Goal: Task Accomplishment & Management: Complete application form

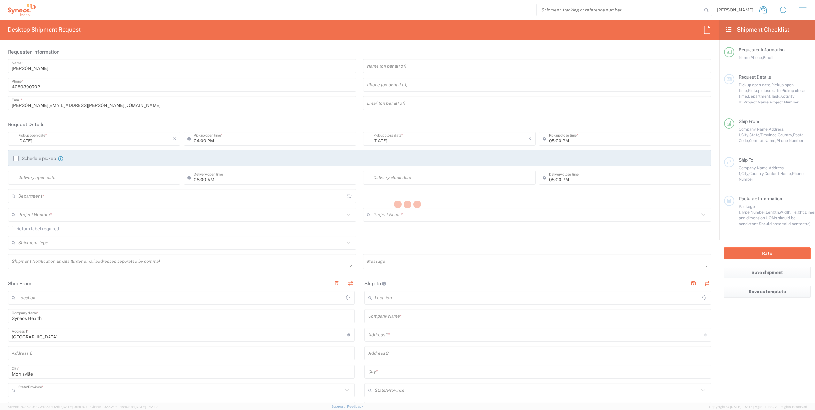
type input "8200"
type input "North Carolina"
type input "United States"
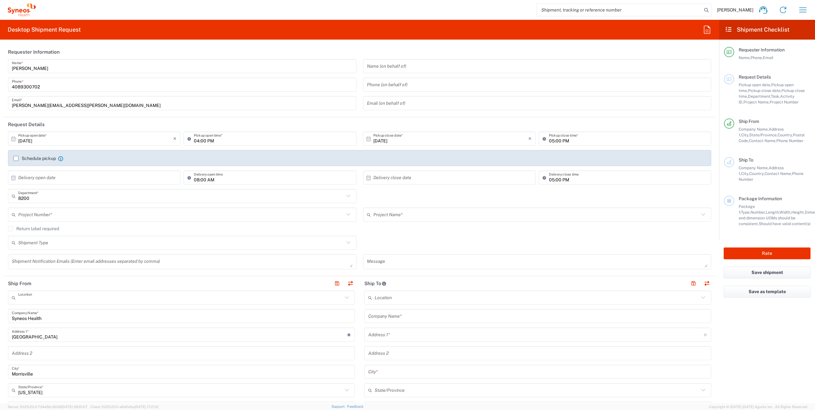
type input "Syneos Health, LLC-Morrisville NC US"
click at [80, 145] on div "10/10/2025 × Pickup open date *" at bounding box center [94, 139] width 173 height 14
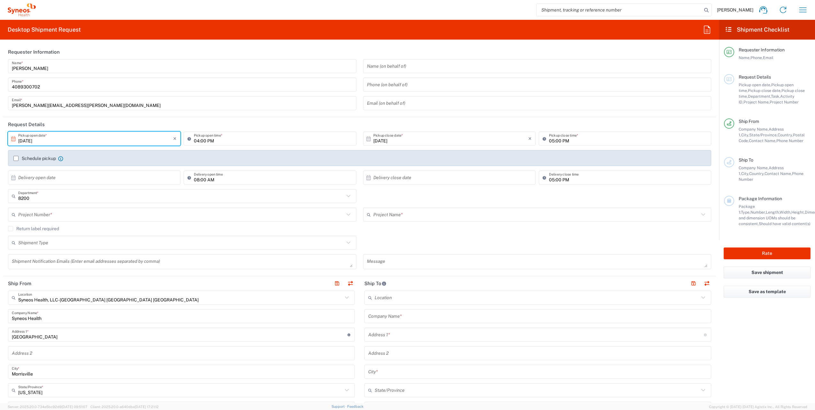
click at [63, 142] on input "10/10/2025" at bounding box center [95, 138] width 155 height 11
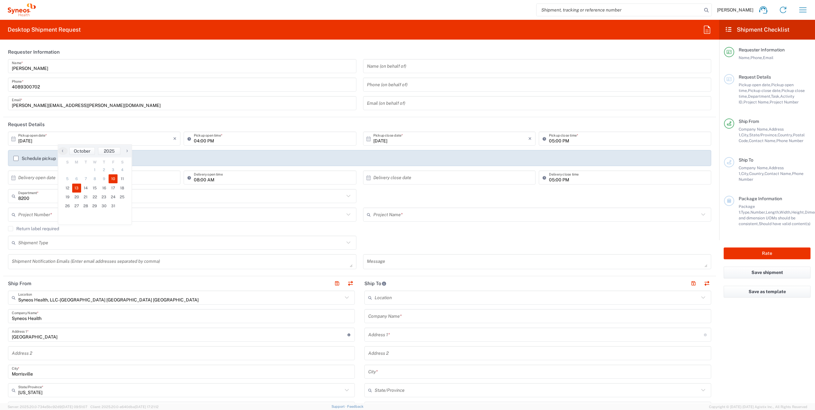
click at [78, 188] on span "13" at bounding box center [76, 188] width 9 height 9
type input "10/13/2025"
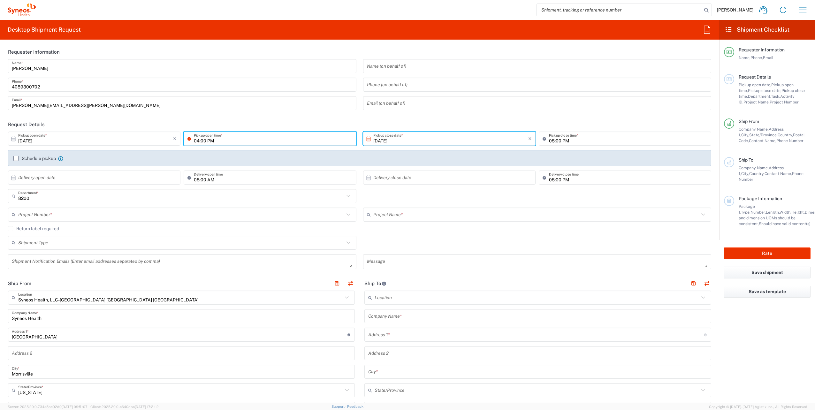
click at [220, 140] on input "04:00 PM" at bounding box center [273, 138] width 158 height 11
type input "01:00 PM"
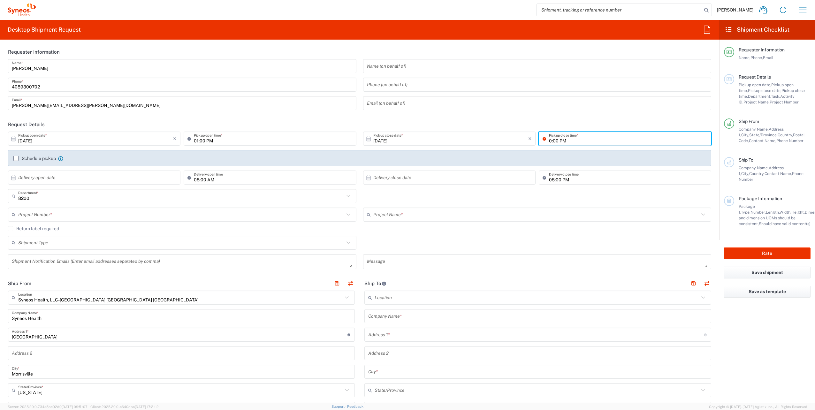
type input "05:00 PM"
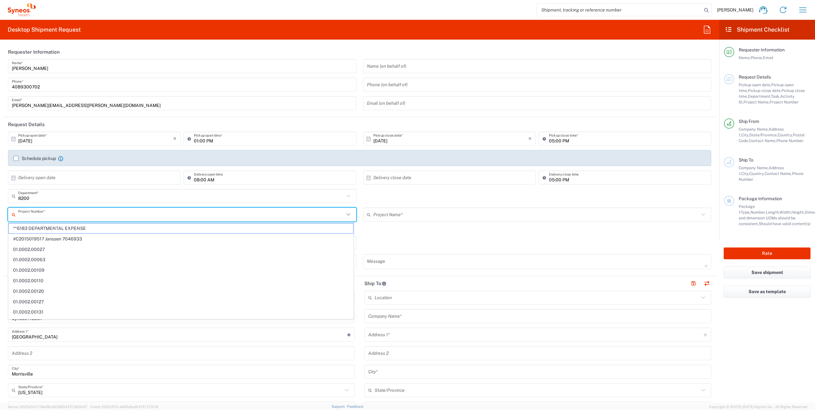
click at [79, 213] on input "text" at bounding box center [181, 214] width 326 height 11
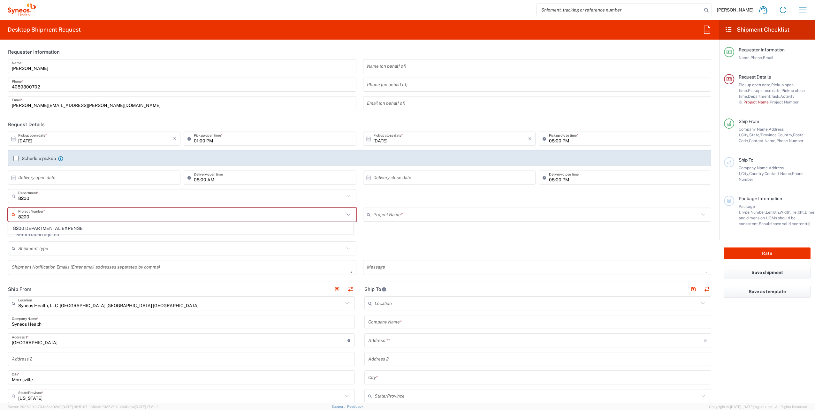
type input "8200"
click at [61, 222] on div "This field is required" at bounding box center [182, 225] width 349 height 6
click at [66, 216] on input "text" at bounding box center [181, 214] width 326 height 11
click at [69, 228] on span "8200 DEPARTMENTAL EXPENSE" at bounding box center [181, 229] width 345 height 10
type input "8200 DEPARTMENTAL EXPENSE"
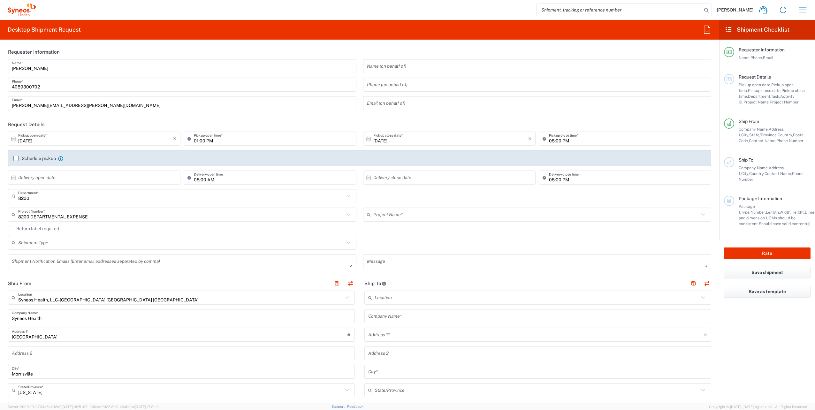
type input "8200 DEPARTMENTAL EXPENSE"
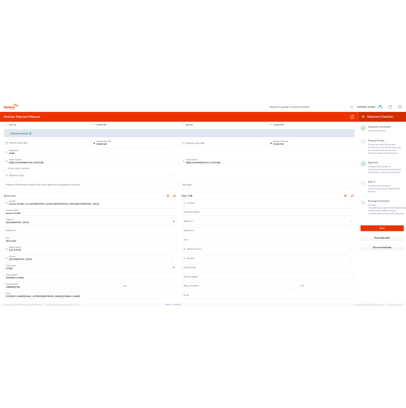
scroll to position [128, 0]
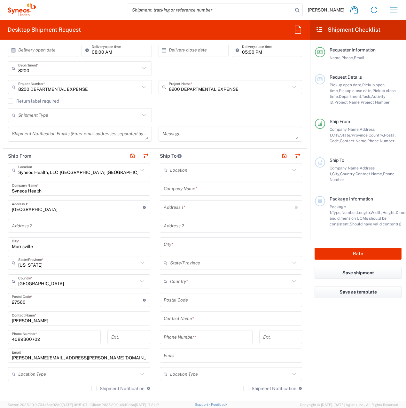
click at [140, 171] on icon at bounding box center [142, 170] width 8 height 8
click at [52, 180] on span "Syneos Health Clinical Spain" at bounding box center [78, 184] width 139 height 10
type input "Syneos Health Clinical Spain"
type input "Calle Hernani 59"
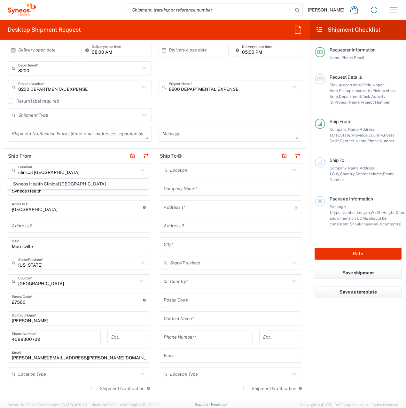
type input "Planta 3"
type input "Madrid"
type input "Spain"
type input "28020"
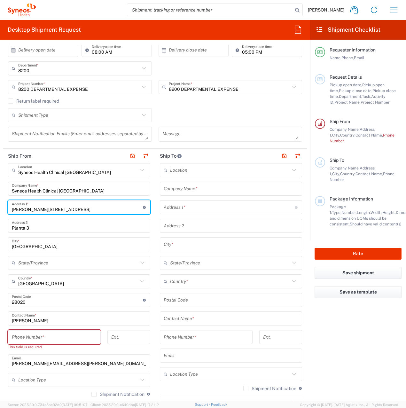
click at [55, 209] on input "Calle Hernani 59" at bounding box center [77, 207] width 131 height 11
type input "Av. Diagonal 571"
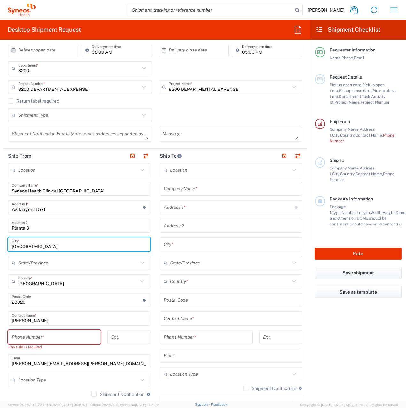
click at [30, 246] on input "Madrid" at bounding box center [79, 244] width 134 height 11
type input "Barcelona"
click at [28, 302] on input "undefined" at bounding box center [77, 299] width 131 height 11
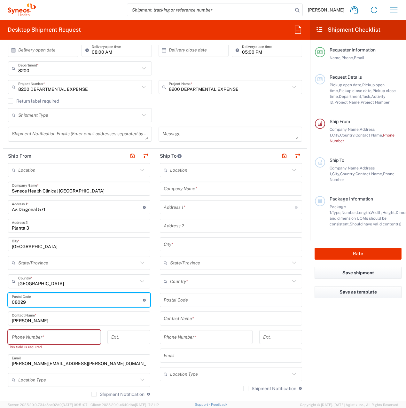
type input "08029"
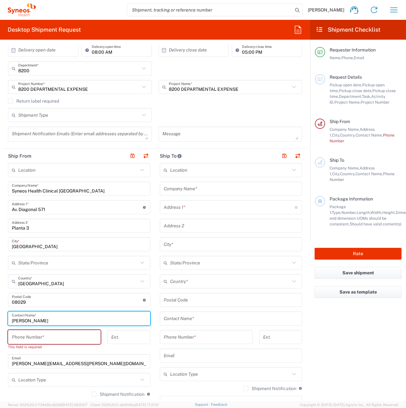
type input "Montserrat Maleubre"
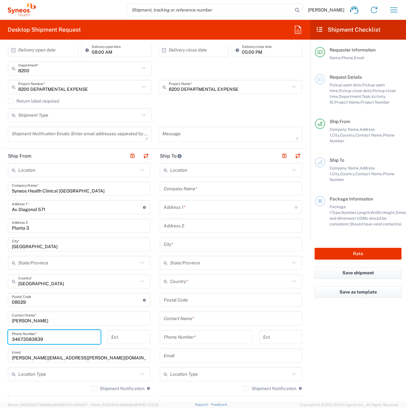
type input "34673583839"
click at [58, 377] on input "text" at bounding box center [78, 373] width 120 height 11
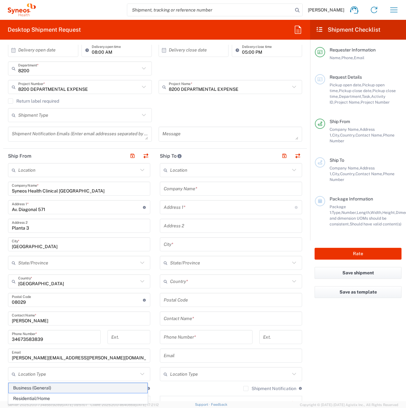
click at [45, 386] on span "Business (General)" at bounding box center [78, 388] width 139 height 10
type input "Business (General)"
click at [190, 190] on input "text" at bounding box center [231, 188] width 134 height 11
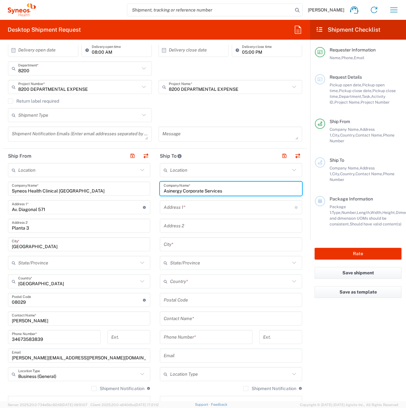
type input "Asinergy Corporate Services"
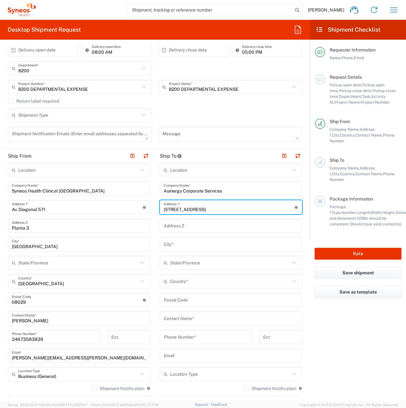
type input "Avenida Arriaga N.42-B"
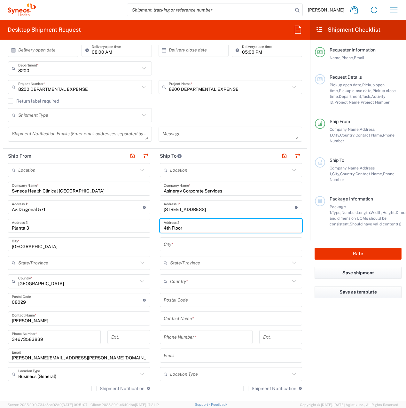
type input "4th Floor, 4.5"
type input "Funchal"
type input "Portugal"
type input "9000-064"
type input "291239305"
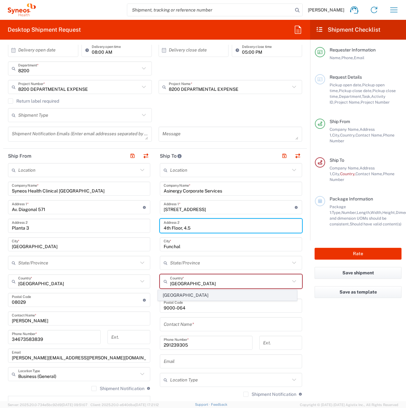
click at [176, 294] on span "Portugal" at bounding box center [227, 295] width 139 height 10
type input "Sender/Shipper"
type input "Delivery Duty Paid"
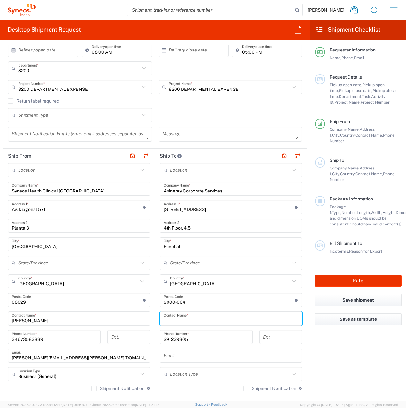
click at [172, 320] on input "text" at bounding box center [231, 318] width 134 height 11
type input "Irmina Kondraciuk"
click at [195, 373] on input "text" at bounding box center [230, 373] width 120 height 11
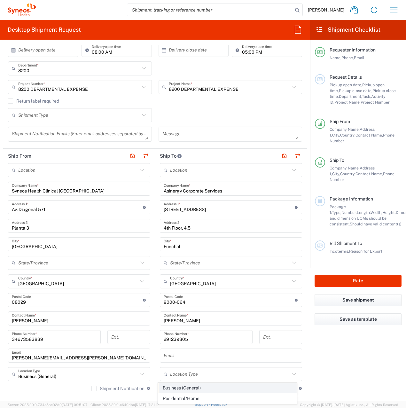
click at [185, 387] on span "Business (General)" at bounding box center [227, 388] width 139 height 10
type input "Business (General)"
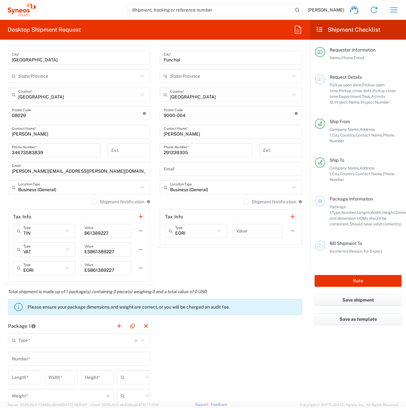
scroll to position [383, 0]
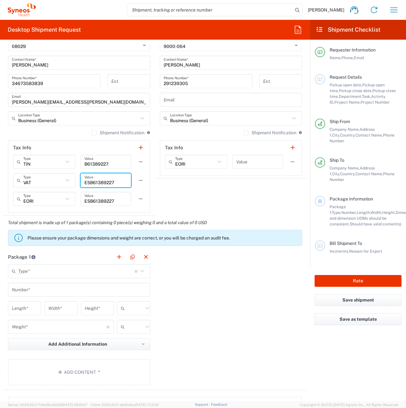
drag, startPoint x: 83, startPoint y: 182, endPoint x: 112, endPoint y: 184, distance: 29.2
click at [112, 184] on input "ESB61389227" at bounding box center [105, 180] width 43 height 11
click at [253, 164] on input "text" at bounding box center [257, 161] width 43 height 11
paste input "ESB61389227"
type input "ESB61389227"
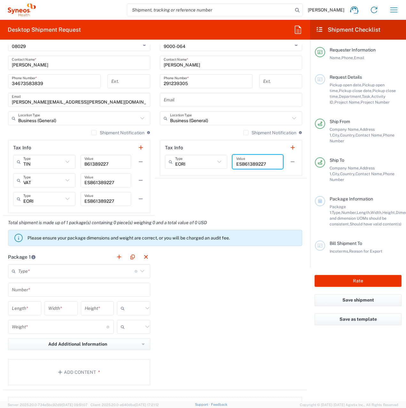
click at [50, 270] on input "text" at bounding box center [76, 270] width 116 height 11
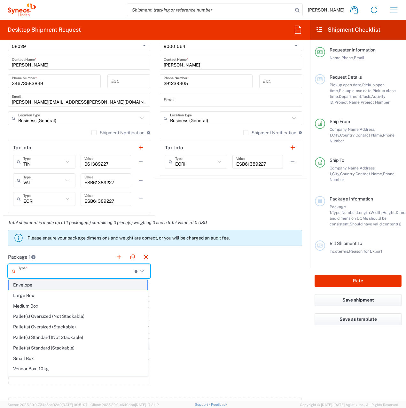
click at [32, 284] on span "Envelope" at bounding box center [78, 285] width 139 height 10
type input "Envelope"
type input "1"
type input "9.5"
type input "12.5"
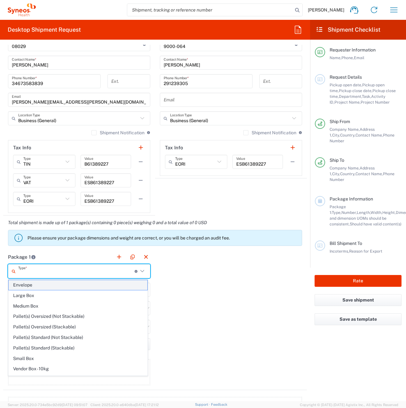
type input "0.25"
type input "in"
type input "0.45"
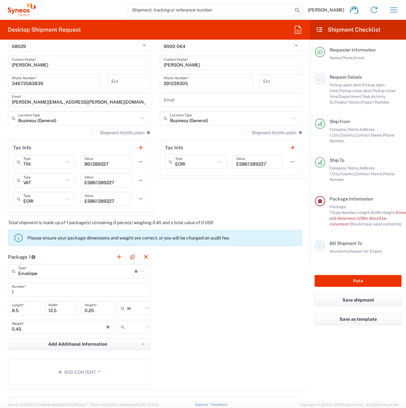
click at [123, 325] on icon at bounding box center [124, 326] width 6 height 10
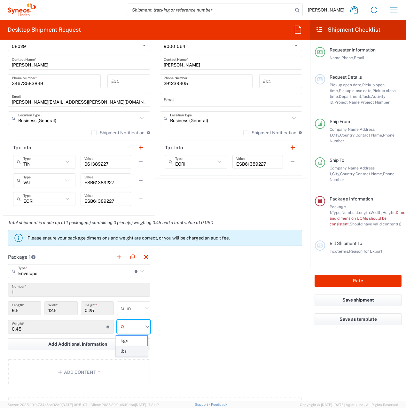
click at [126, 349] on span "lbs" at bounding box center [131, 351] width 31 height 10
type input "lbs"
click at [75, 373] on button "Add Content *" at bounding box center [79, 372] width 142 height 26
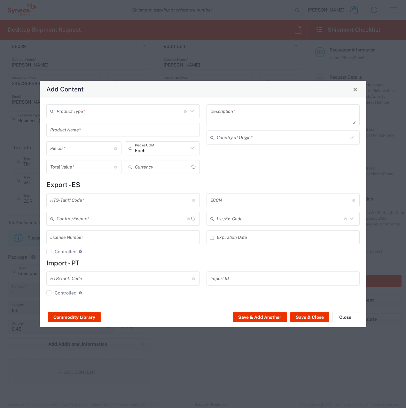
type input "US Dollar"
click at [74, 110] on input "text" at bounding box center [120, 111] width 127 height 11
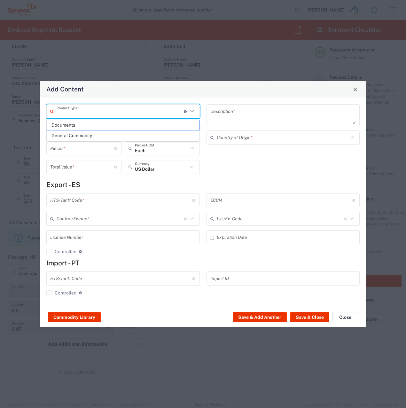
click at [74, 125] on span "Documents" at bounding box center [123, 125] width 152 height 10
type input "Documents"
type input "1"
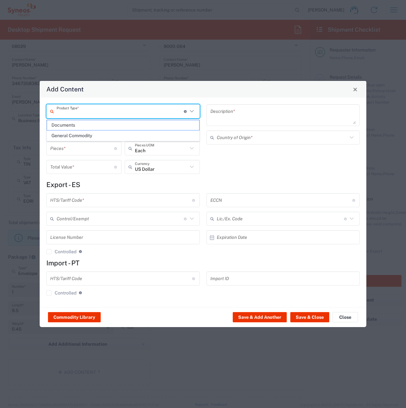
type textarea "Documents"
type input "Spain"
type input "0000.00.0000"
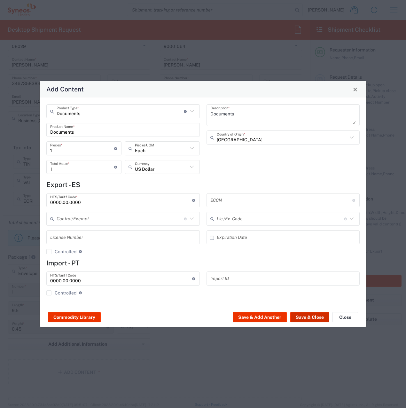
click at [304, 313] on button "Save & Close" at bounding box center [309, 317] width 39 height 10
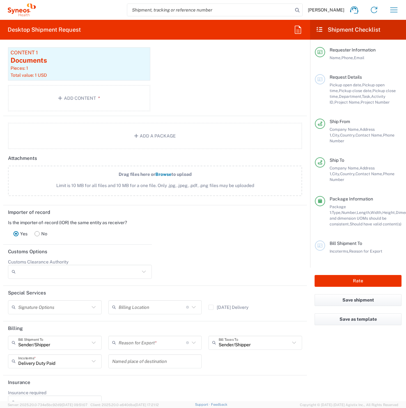
scroll to position [710, 0]
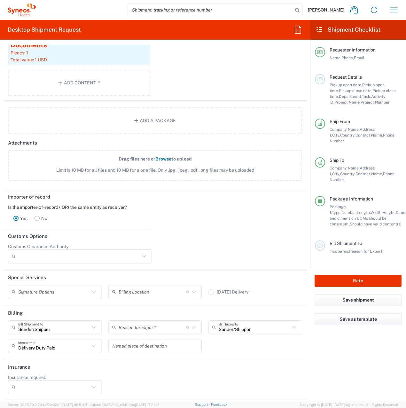
click at [192, 292] on icon at bounding box center [194, 291] width 4 height 2
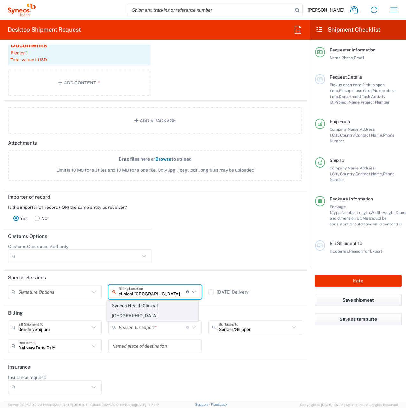
click at [154, 305] on span "Syneos Health Clinical Spain" at bounding box center [152, 311] width 91 height 20
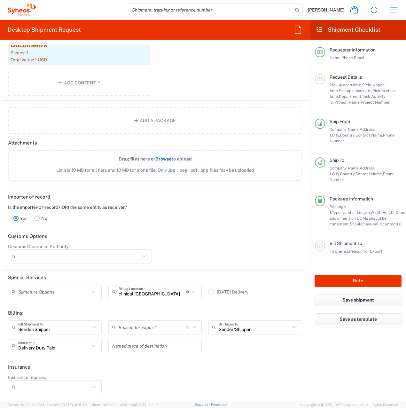
type input "Syneos Health Clinical Spain"
click at [189, 327] on icon at bounding box center [193, 327] width 8 height 8
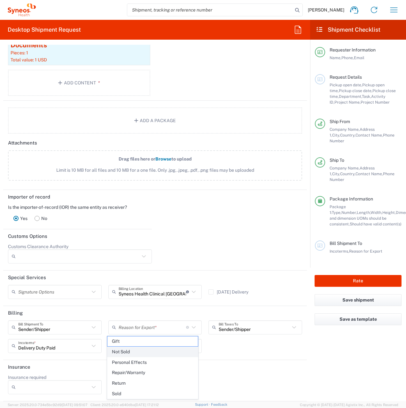
click at [149, 354] on span "Not Sold" at bounding box center [152, 352] width 91 height 10
type input "Not Sold"
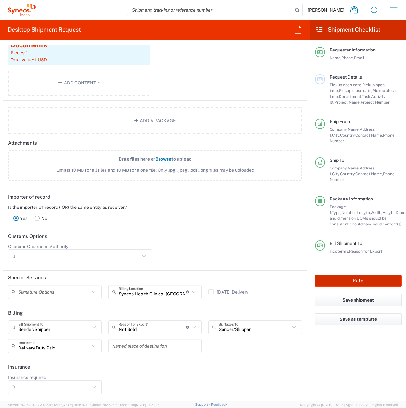
click at [361, 275] on button "Rate" at bounding box center [357, 281] width 87 height 12
type input "8200 DEPARTMENTAL EXPENSE"
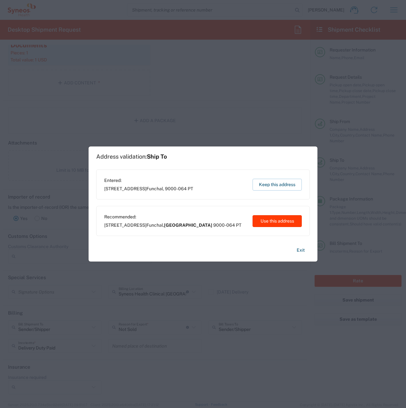
click at [274, 219] on button "Use this address" at bounding box center [276, 221] width 49 height 12
type input "Madeira"
type input "Portugal"
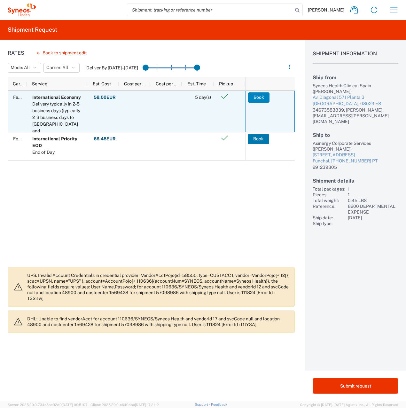
click at [259, 98] on button "Book" at bounding box center [258, 97] width 21 height 10
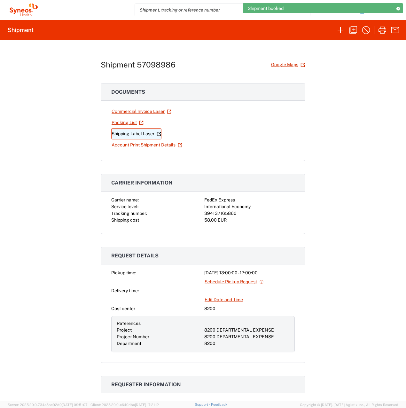
click at [142, 132] on link "Shipping Label Laser" at bounding box center [136, 133] width 50 height 11
